Goal: Information Seeking & Learning: Learn about a topic

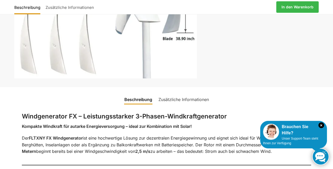
scroll to position [142, 0]
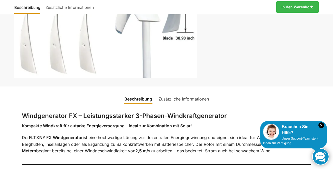
click at [194, 100] on link "Zusätzliche Informationen" at bounding box center [183, 99] width 57 height 13
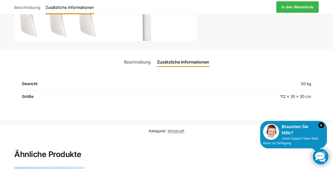
scroll to position [179, 0]
click at [143, 60] on link "Beschreibung" at bounding box center [137, 62] width 33 height 13
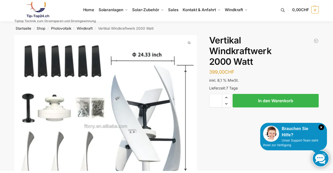
scroll to position [0, 0]
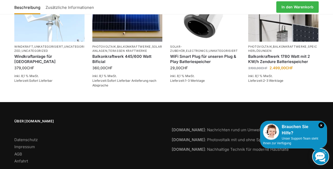
scroll to position [670, 0]
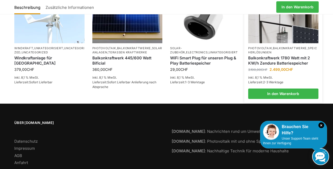
click at [297, 66] on link "Balkonkraftwerk 1780 Watt mit 2 KW/h Zendure Batteriespeicher" at bounding box center [283, 60] width 70 height 10
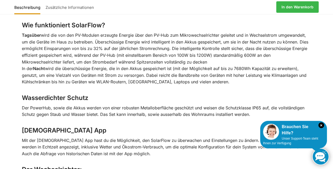
scroll to position [949, 0]
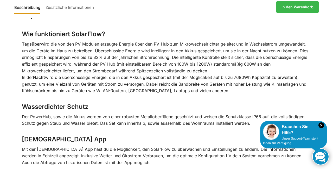
click at [301, 72] on p "Tagsüber wird die von den PV-Modulen erzeugte Energie über den PV-Hub zum Mikro…" at bounding box center [167, 67] width 290 height 53
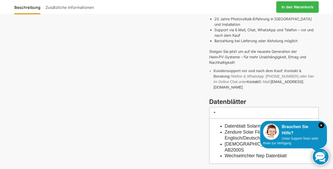
scroll to position [341, 0]
